Goal: Task Accomplishment & Management: Manage account settings

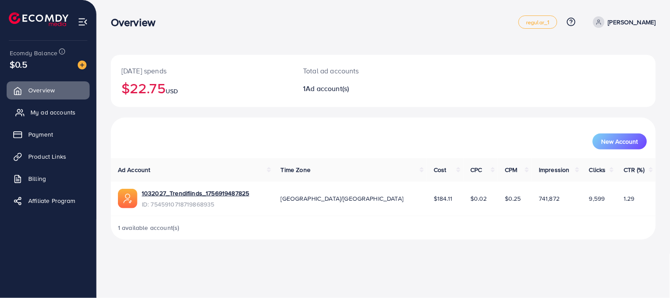
click at [68, 105] on link "My ad accounts" at bounding box center [48, 112] width 83 height 18
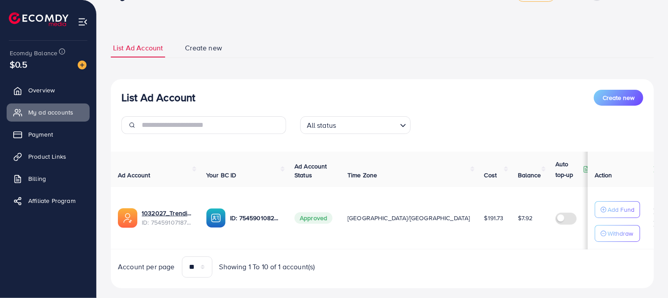
scroll to position [42, 0]
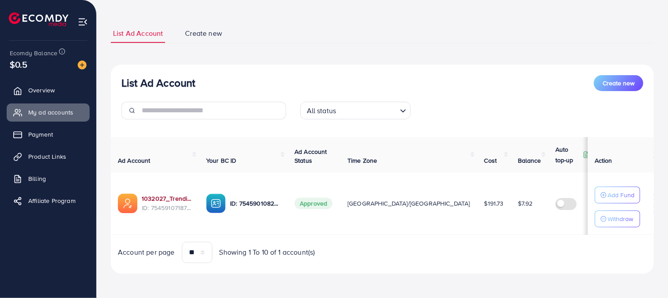
click at [161, 197] on link "1032027_Trendifiinds_1756919487825" at bounding box center [167, 198] width 50 height 9
